Goal: Information Seeking & Learning: Learn about a topic

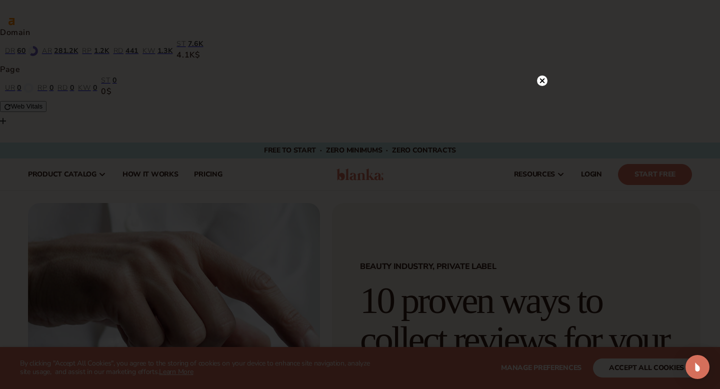
click at [539, 83] on circle at bounding box center [542, 81] width 11 height 11
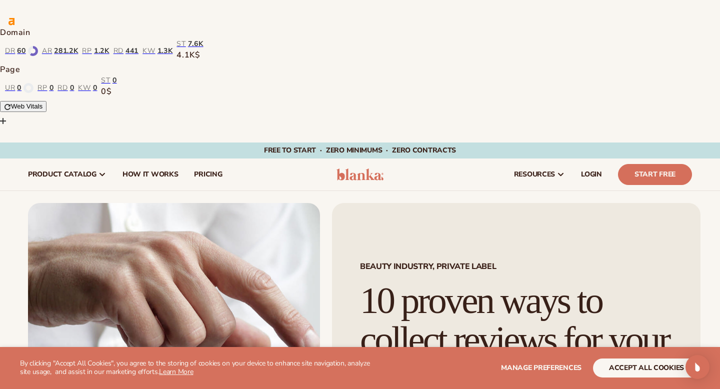
click at [352, 169] on img at bounding box center [361, 175] width 48 height 12
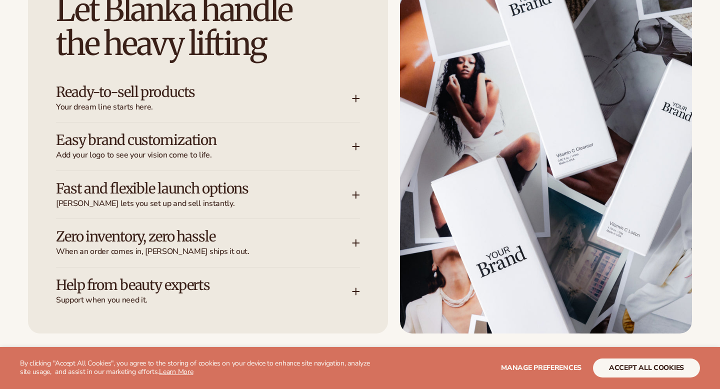
scroll to position [1465, 0]
